Goal: Information Seeking & Learning: Learn about a topic

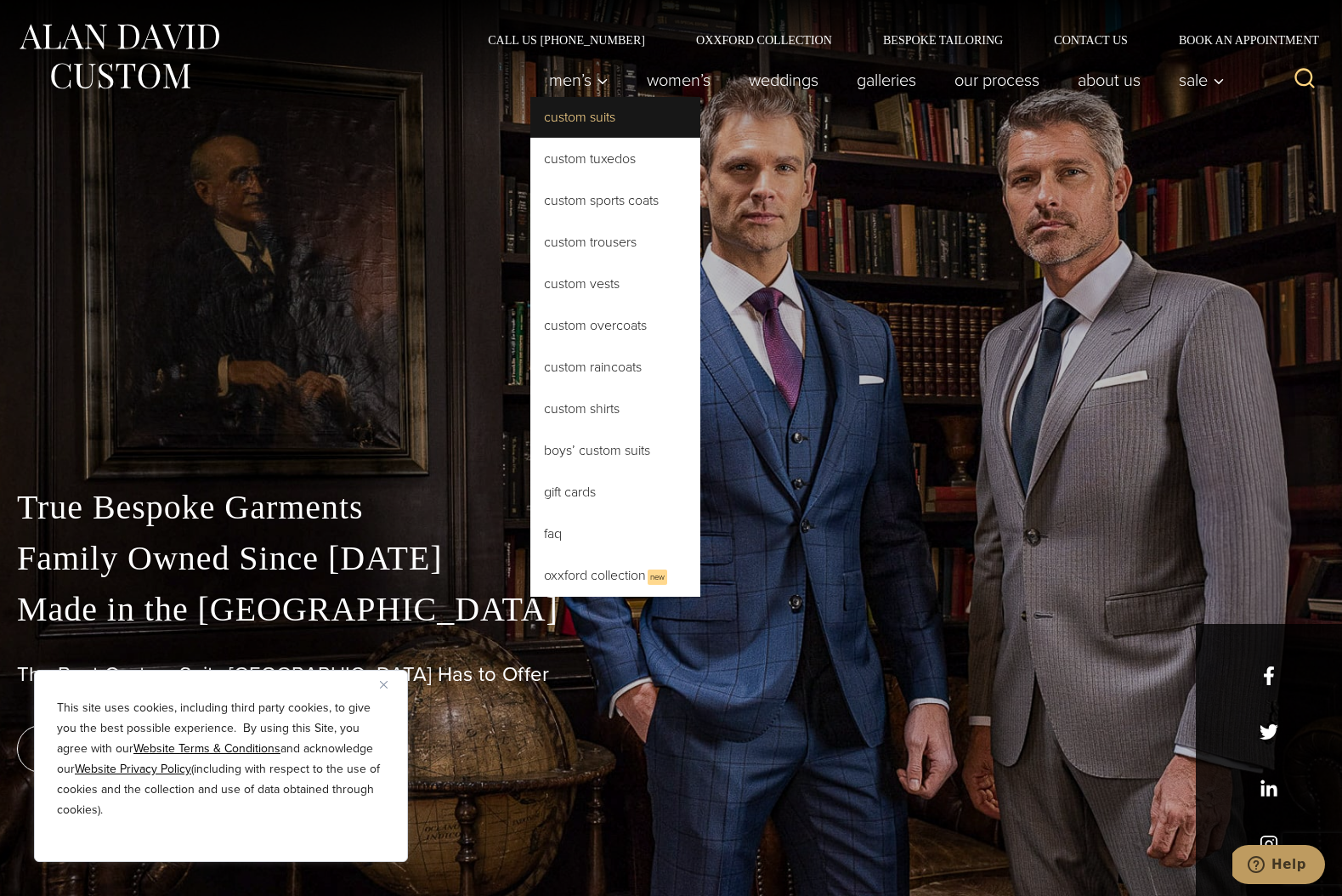
click at [568, 114] on link "Custom Suits" at bounding box center [615, 117] width 170 height 40
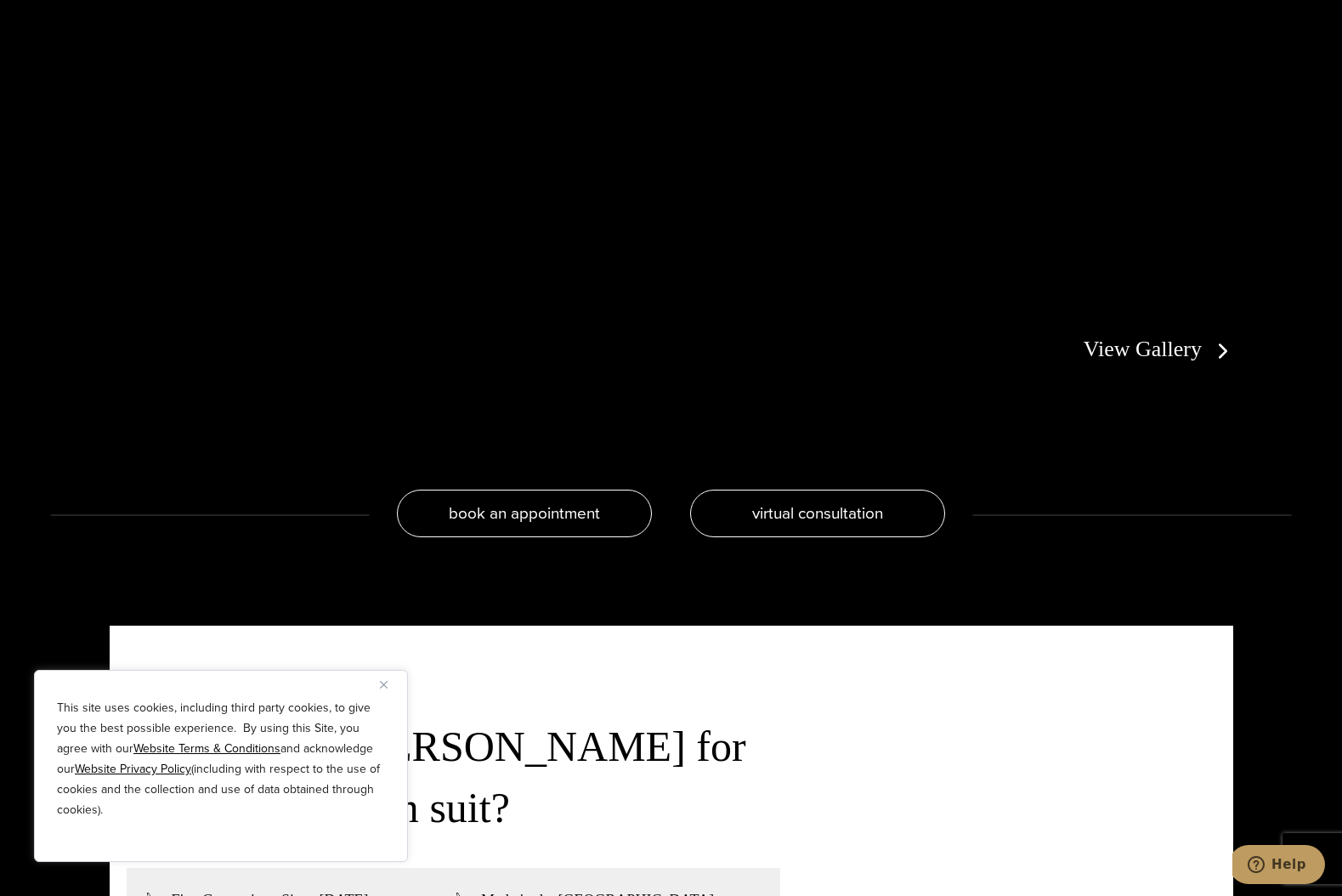
scroll to position [3702, 0]
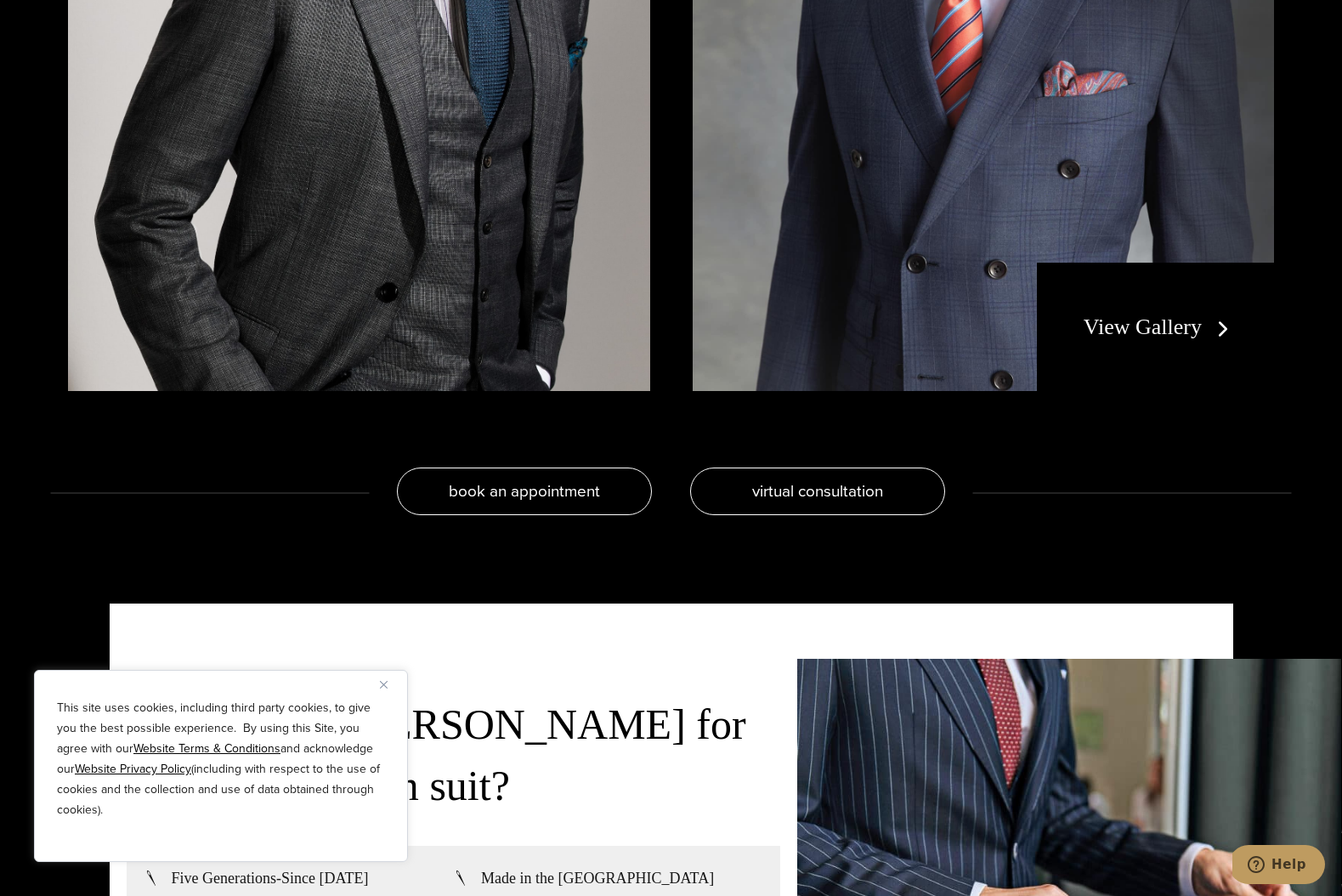
click at [1085, 342] on div "View Gallery" at bounding box center [1155, 327] width 237 height 129
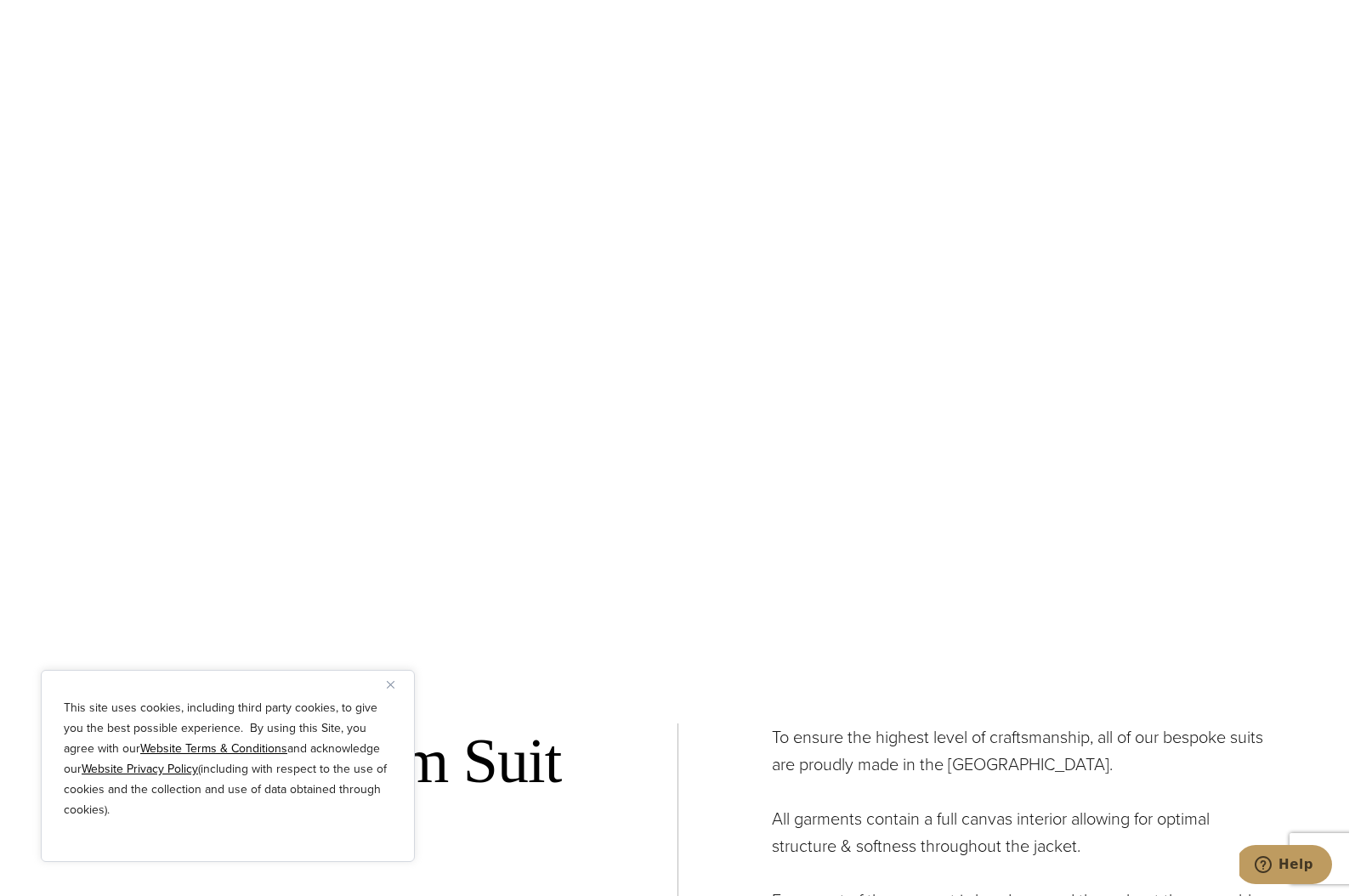
scroll to position [6186, 0]
